Goal: Find specific page/section: Find specific page/section

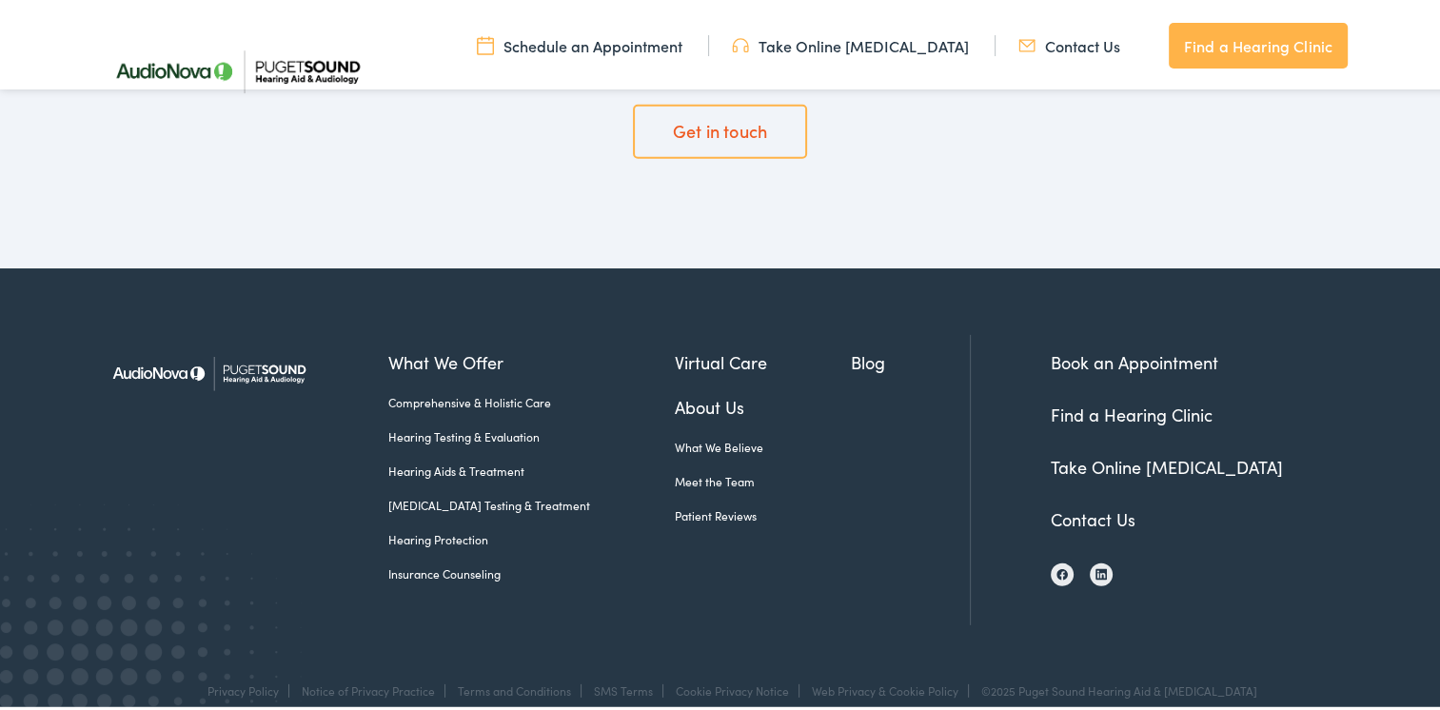
scroll to position [5566, 0]
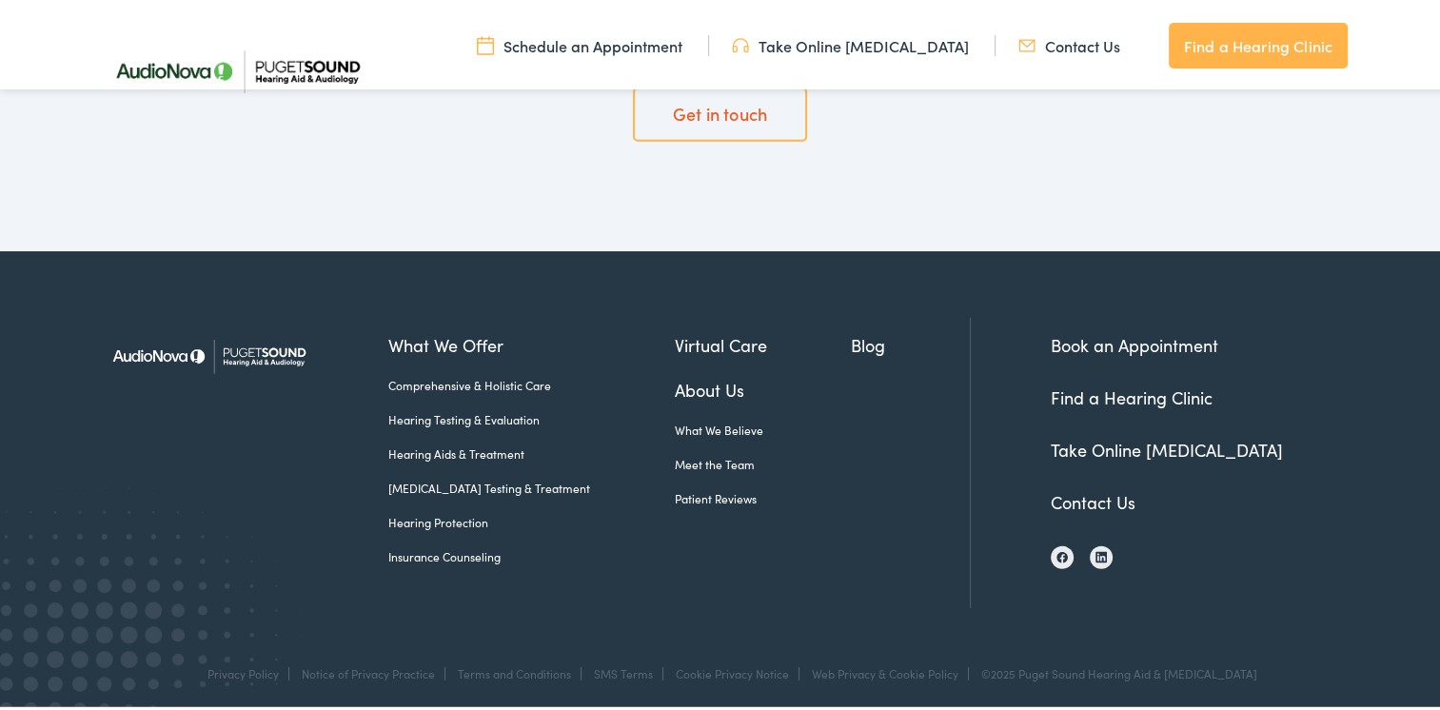
click at [1112, 501] on link "Contact Us" at bounding box center [1092, 498] width 85 height 24
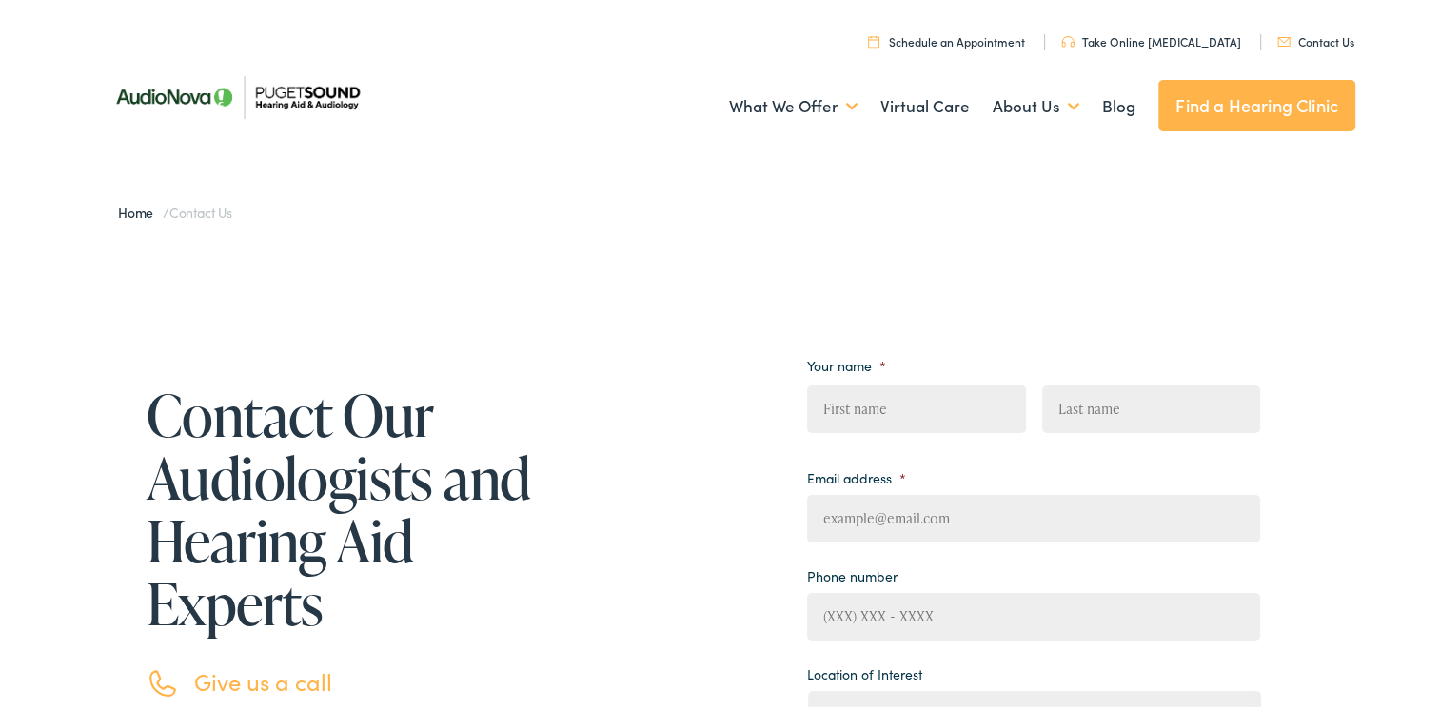
click at [1275, 97] on link "Find a Hearing Clinic" at bounding box center [1256, 101] width 197 height 51
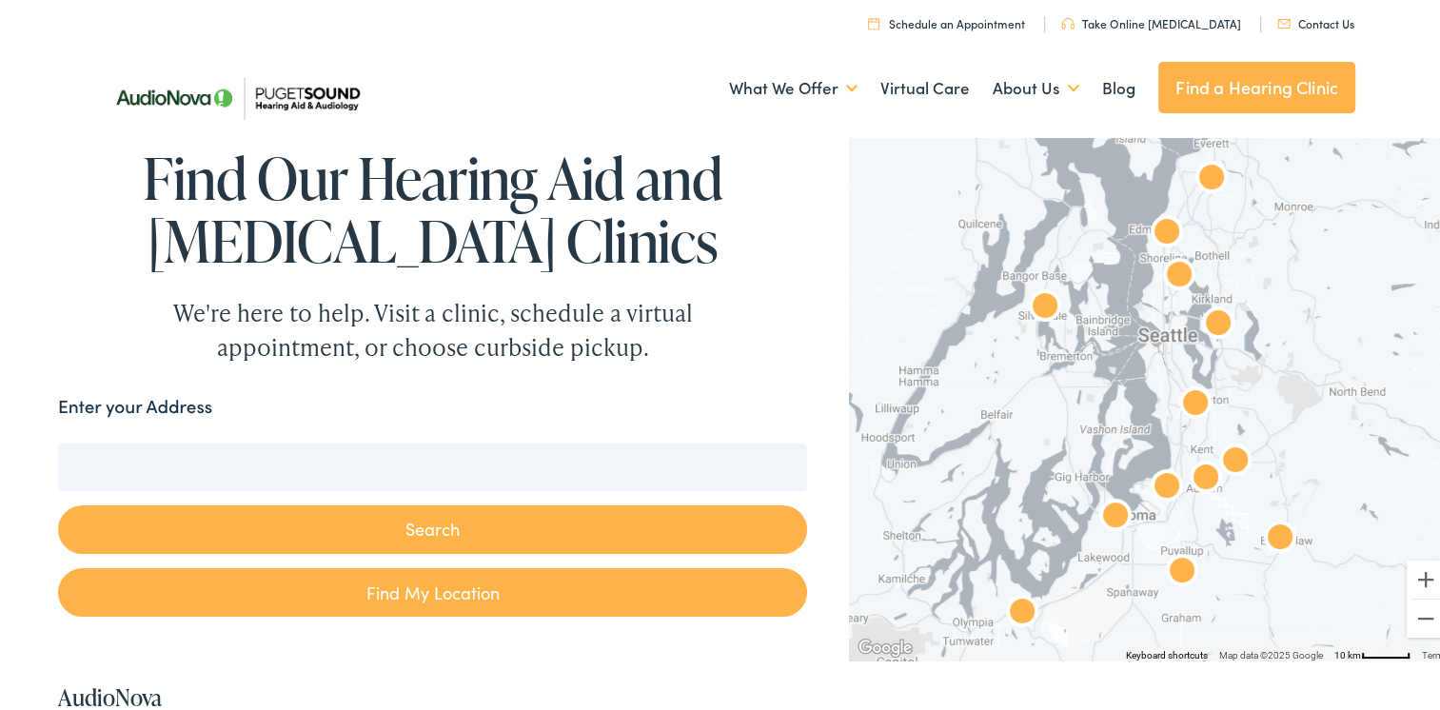
click at [421, 456] on input "Enter your Address" at bounding box center [432, 464] width 749 height 48
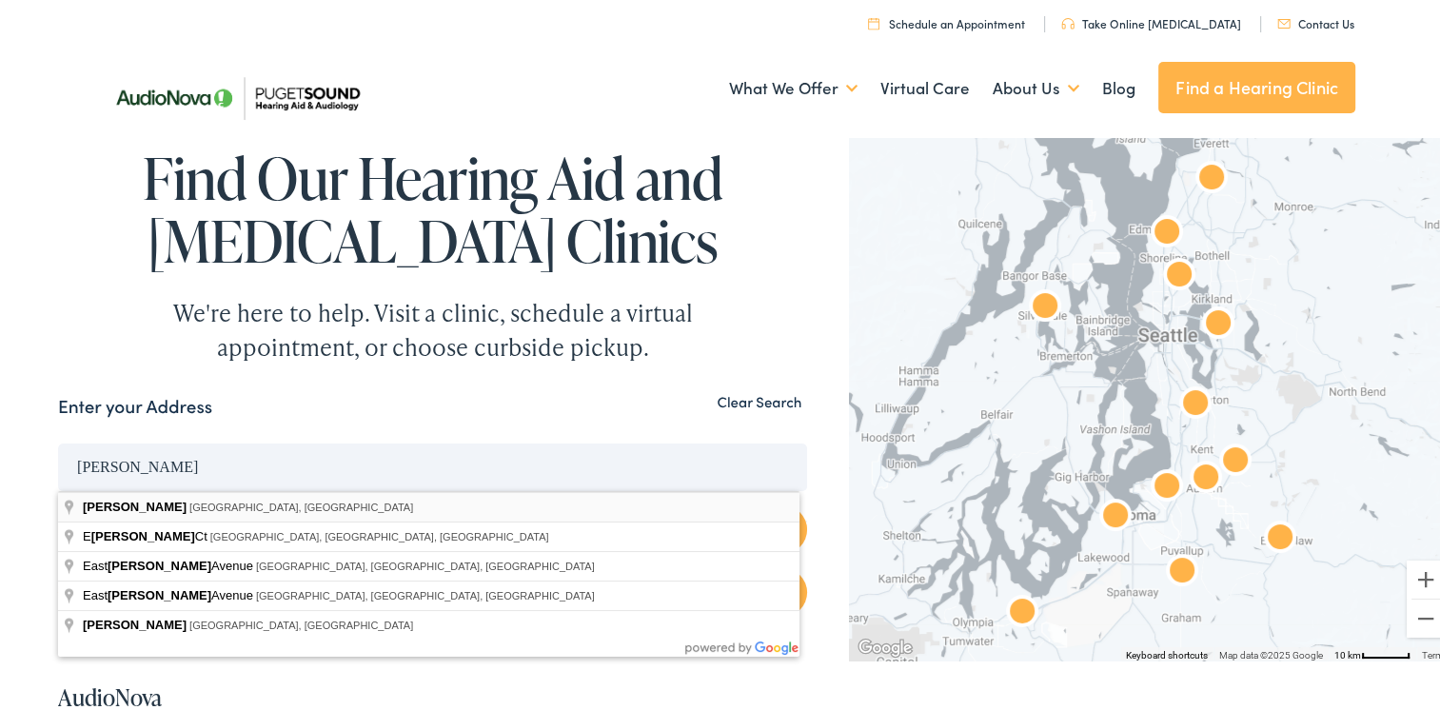
type input "Everett, WA, USA"
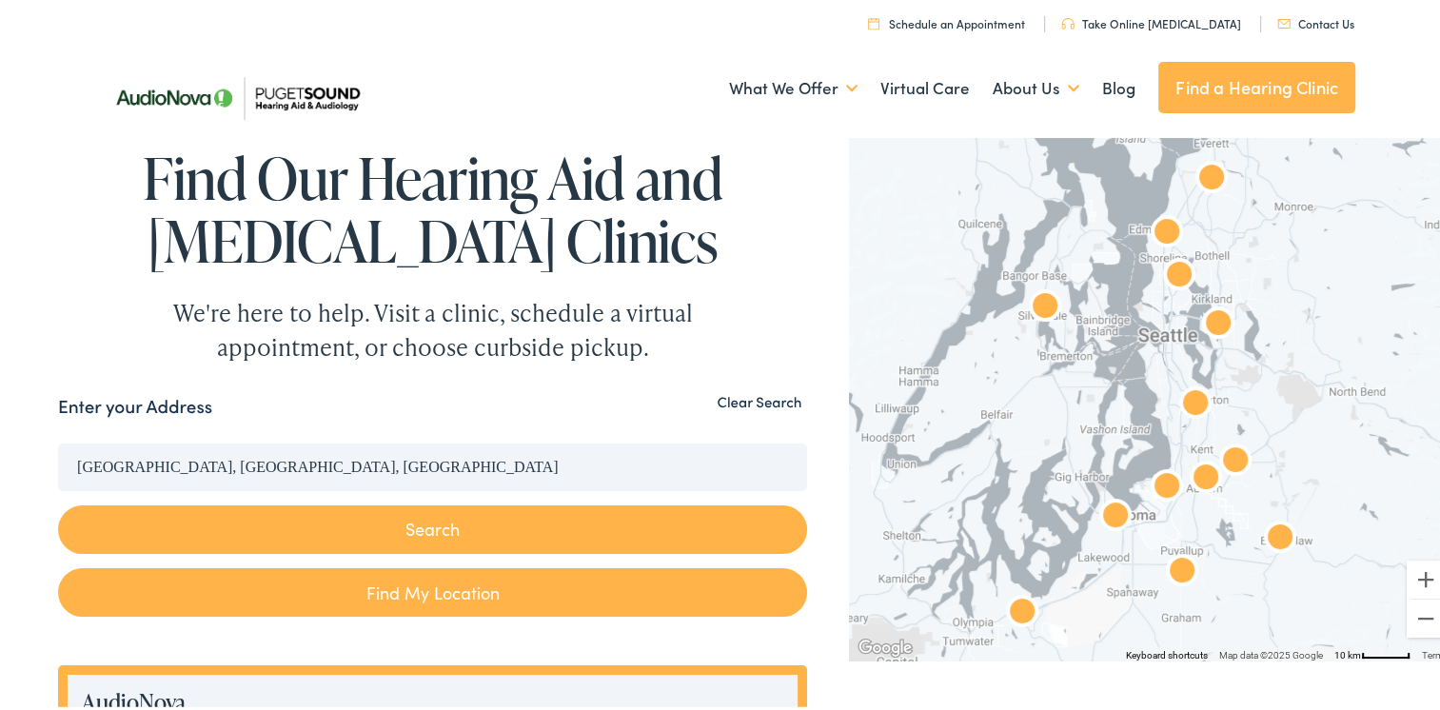
click at [378, 513] on button "Search" at bounding box center [432, 525] width 749 height 49
click at [389, 527] on button "Search" at bounding box center [432, 525] width 749 height 49
click at [453, 528] on button "Search" at bounding box center [432, 525] width 749 height 49
